Goal: Task Accomplishment & Management: Manage account settings

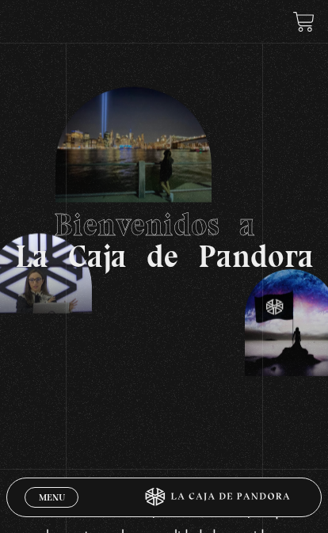
click at [41, 502] on span "Menu" at bounding box center [52, 496] width 26 height 9
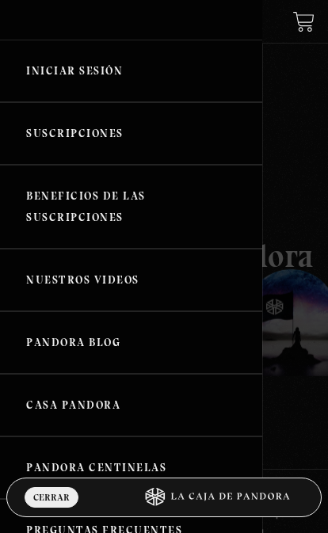
click at [57, 66] on link "Iniciar Sesión" at bounding box center [131, 71] width 262 height 63
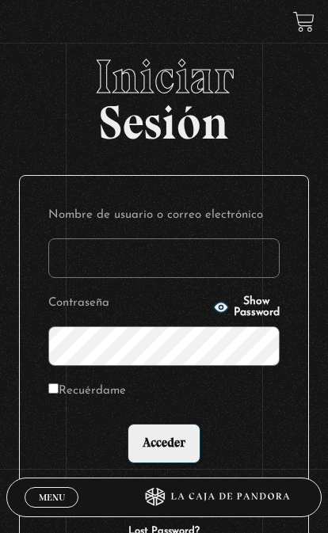
type input "oscarette24@gmail.com"
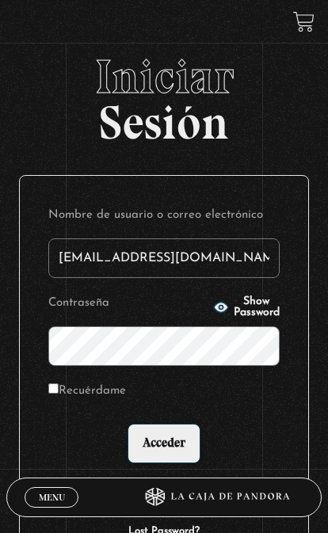
click at [163, 454] on input "Acceder" at bounding box center [163, 444] width 73 height 40
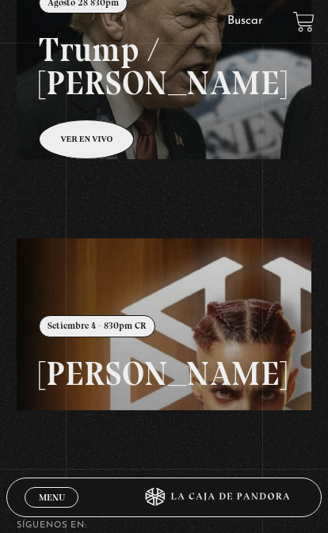
scroll to position [256, 0]
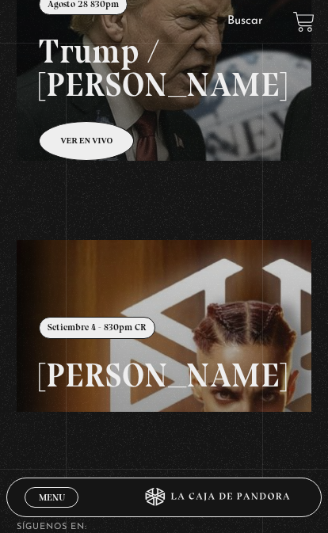
click at [139, 416] on link at bounding box center [181, 506] width 328 height 533
